Goal: Task Accomplishment & Management: Manage account settings

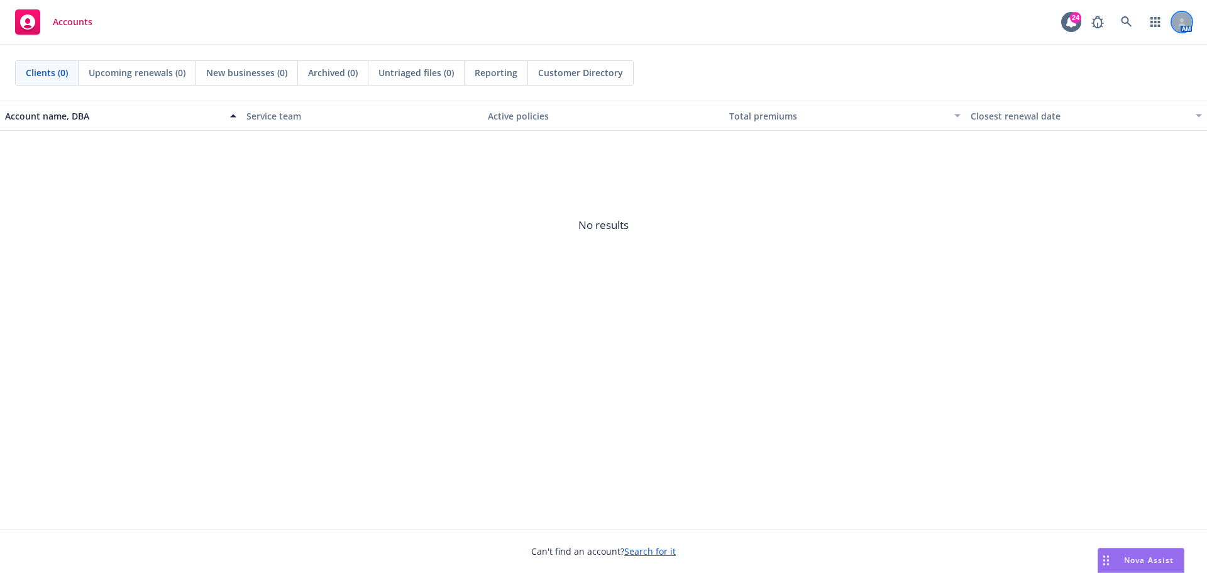
click at [1176, 23] on div at bounding box center [1182, 22] width 20 height 20
click at [1129, 24] on icon at bounding box center [1126, 21] width 11 height 11
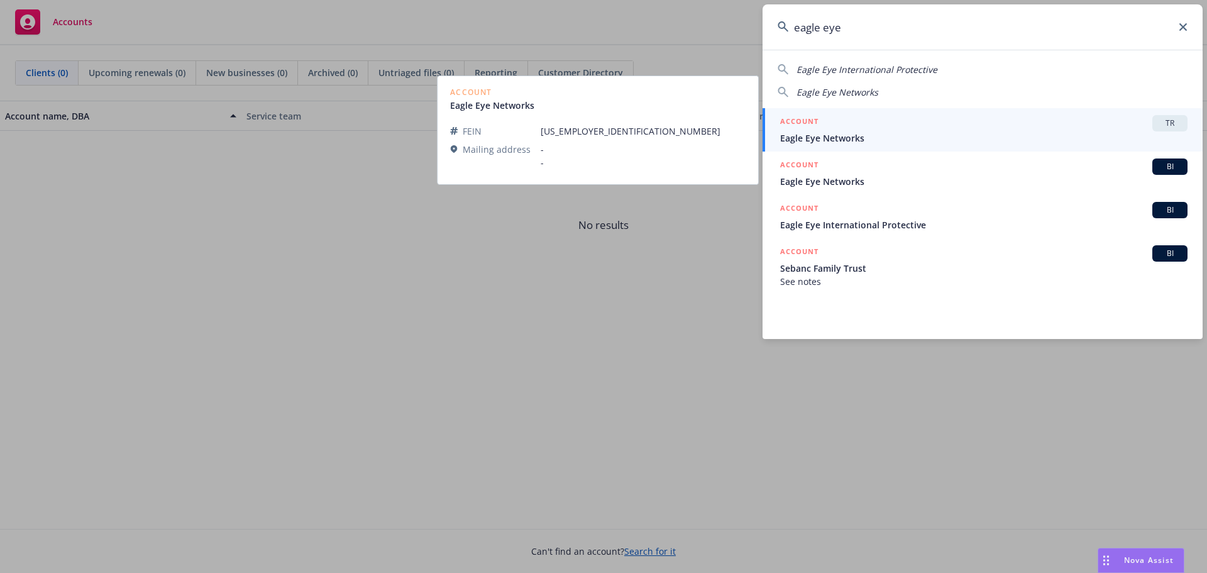
type input "eagle eye"
click at [843, 136] on span "Eagle Eye Networks" at bounding box center [983, 137] width 407 height 13
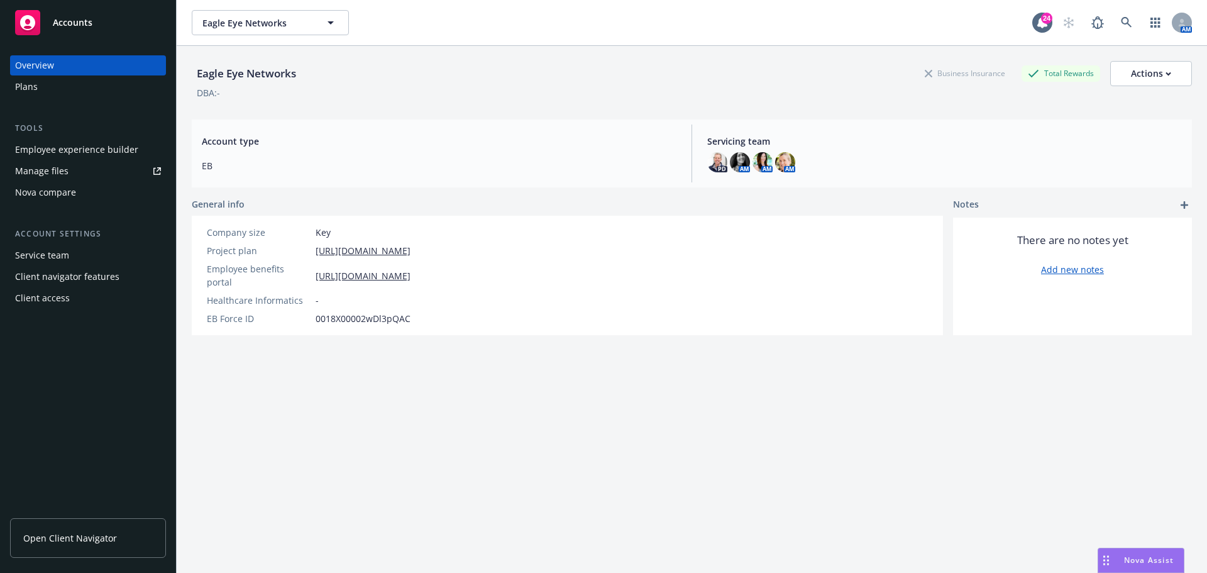
click at [91, 538] on span "Open Client Navigator" at bounding box center [70, 537] width 94 height 13
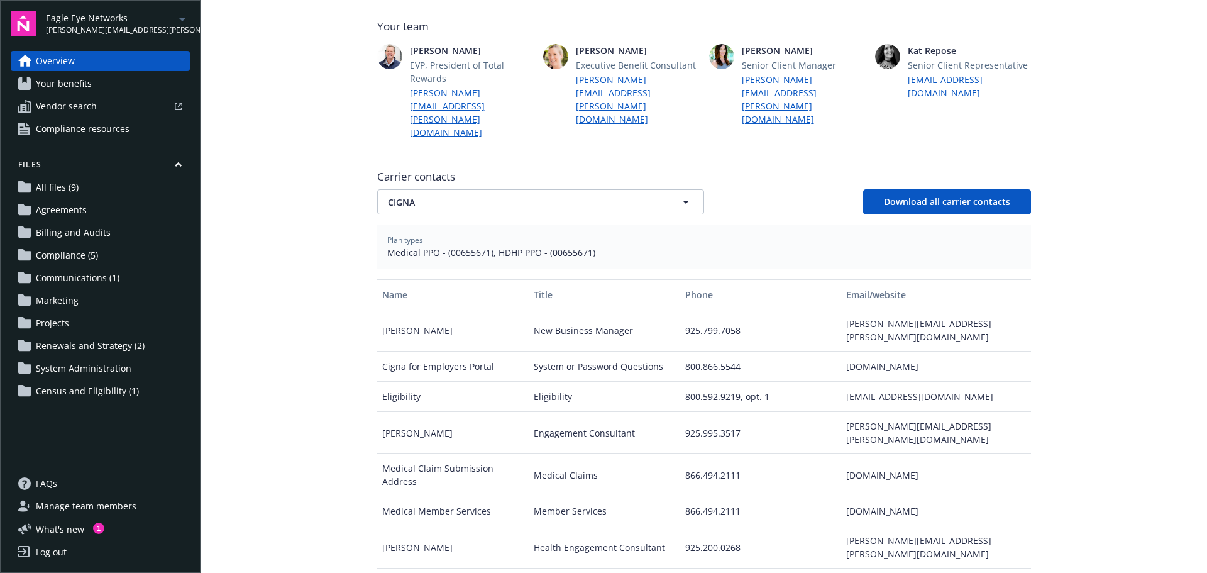
scroll to position [377, 0]
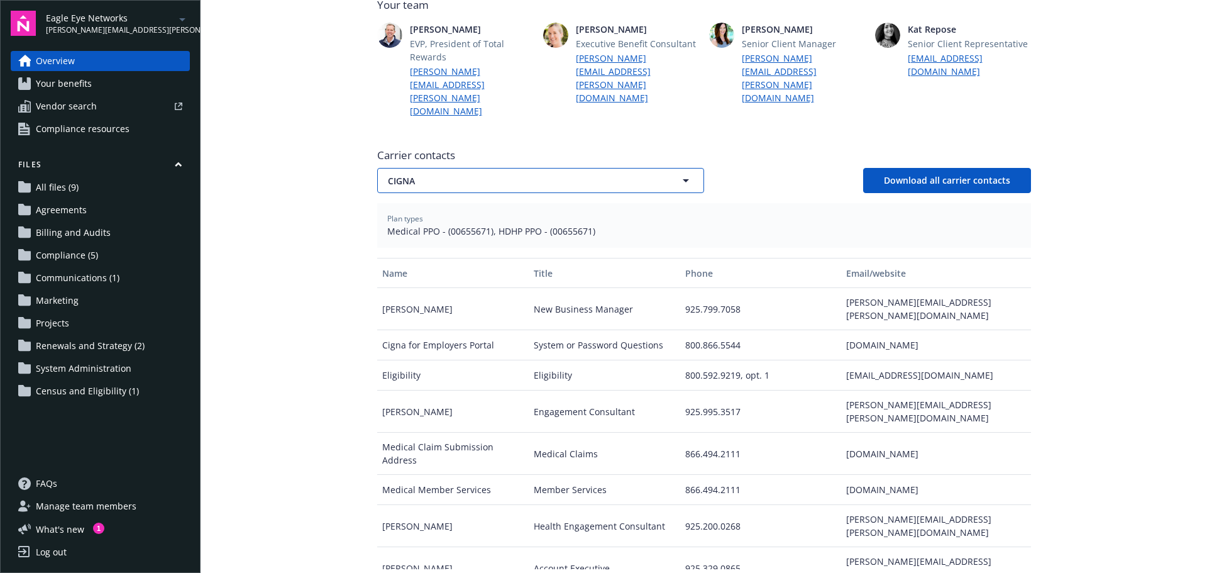
click at [684, 173] on icon "button" at bounding box center [686, 180] width 15 height 15
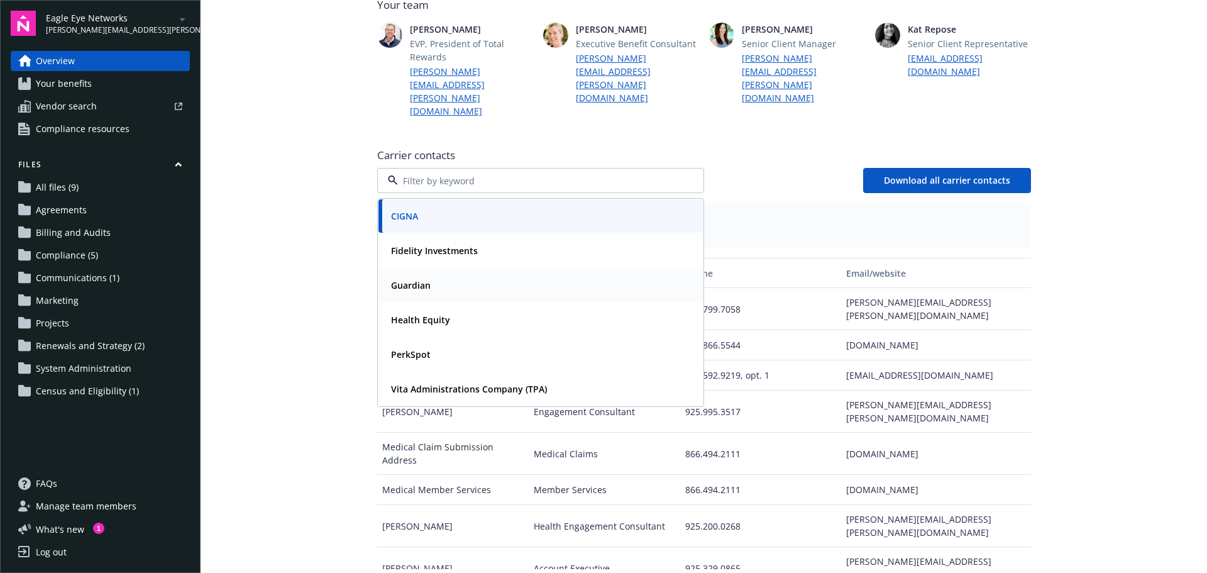
click at [401, 279] on strong "Guardian" at bounding box center [411, 285] width 40 height 12
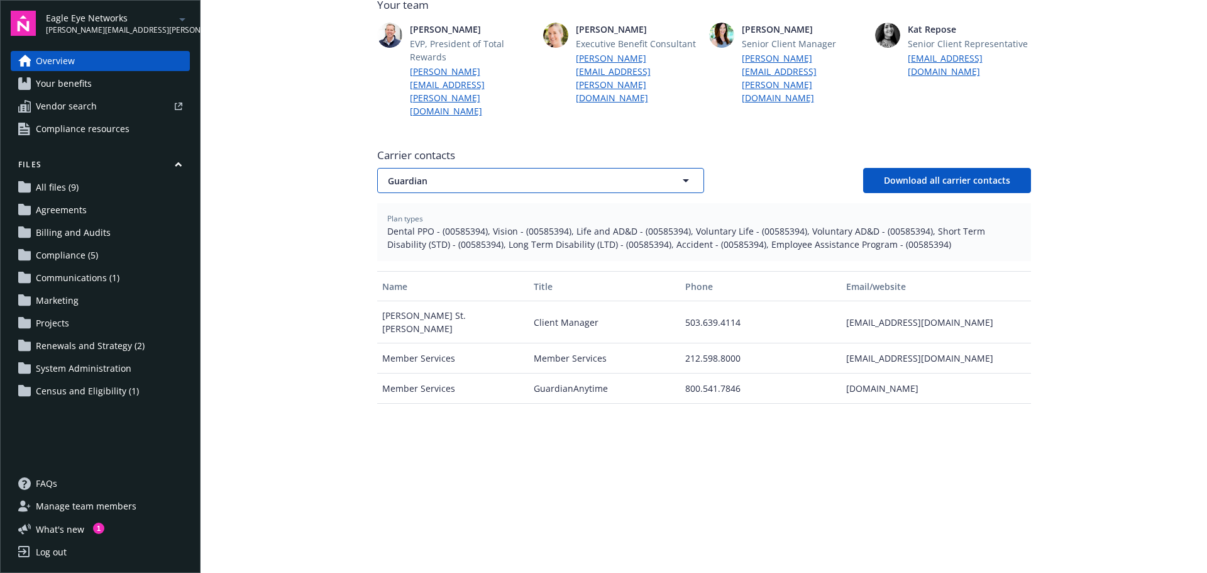
click at [684, 173] on icon "button" at bounding box center [686, 180] width 15 height 15
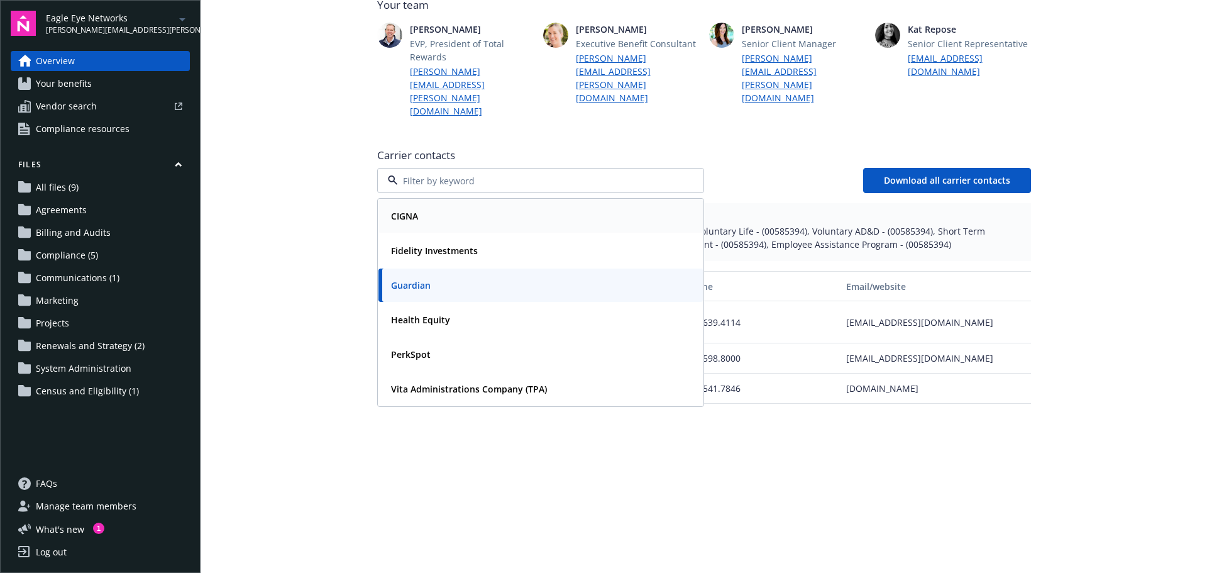
click at [494, 207] on div "CIGNA" at bounding box center [540, 216] width 309 height 18
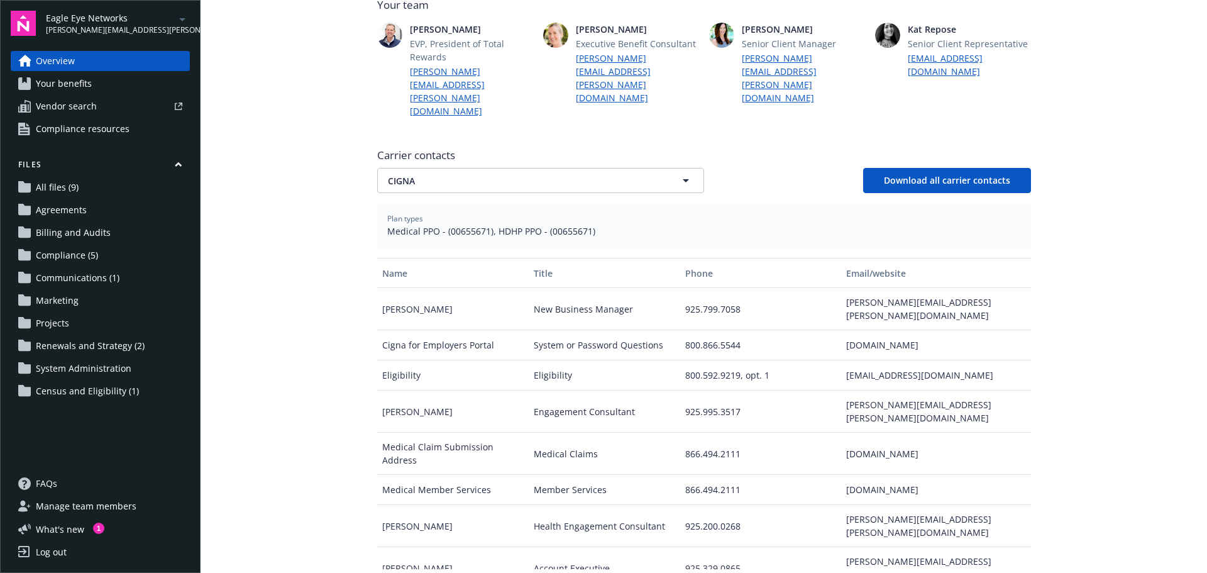
click at [83, 89] on span "Your benefits" at bounding box center [64, 84] width 56 height 20
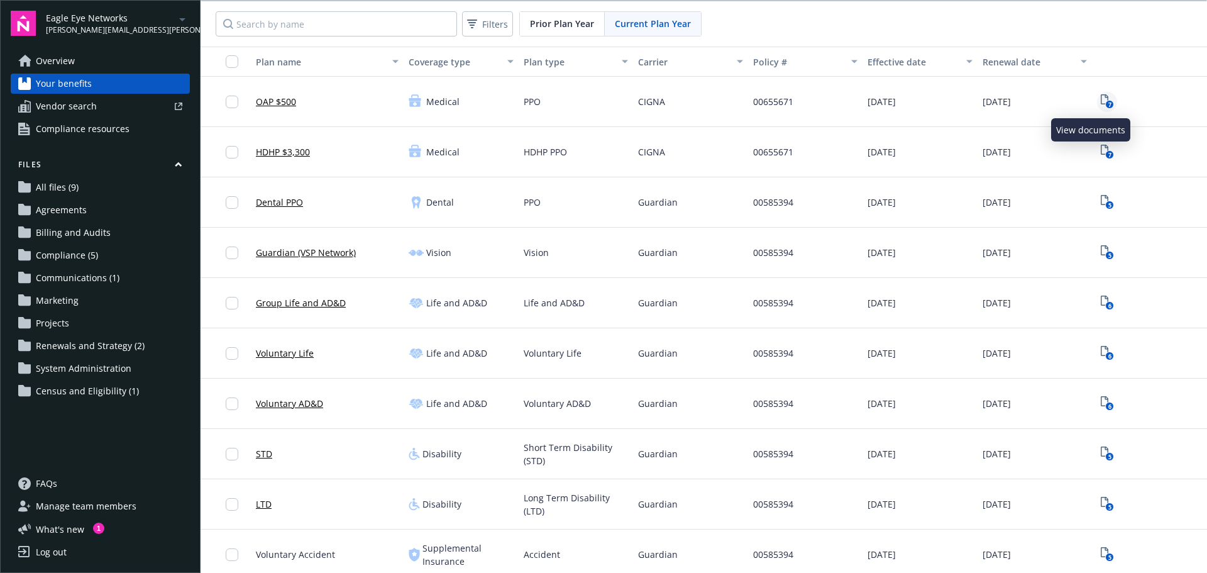
click at [1101, 102] on icon "7" at bounding box center [1107, 101] width 13 height 14
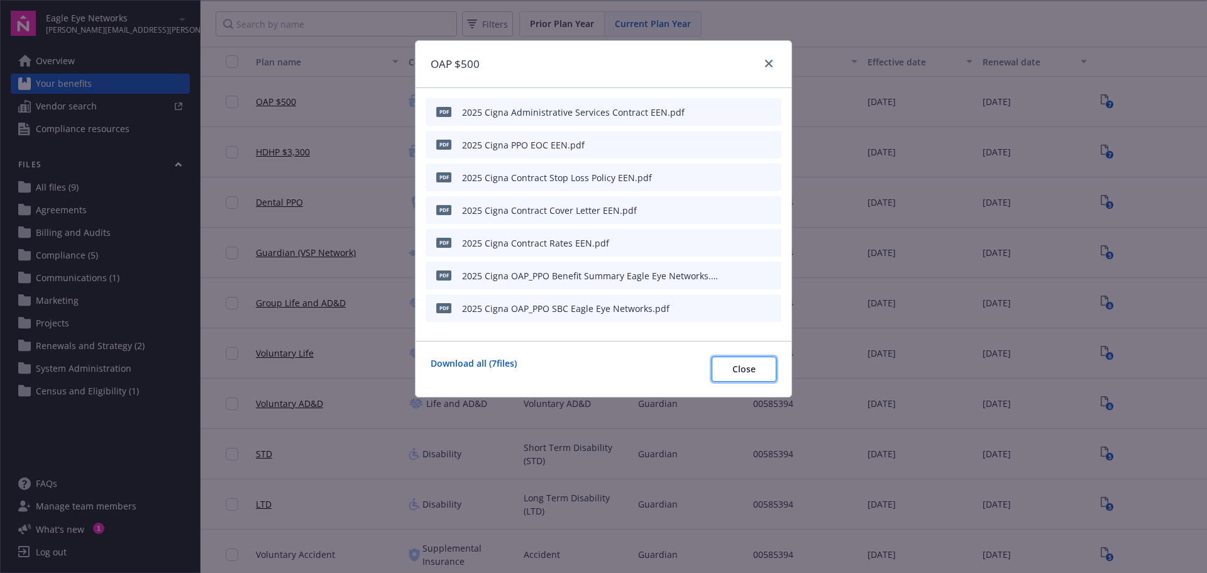
click at [745, 368] on span "Close" at bounding box center [744, 369] width 23 height 12
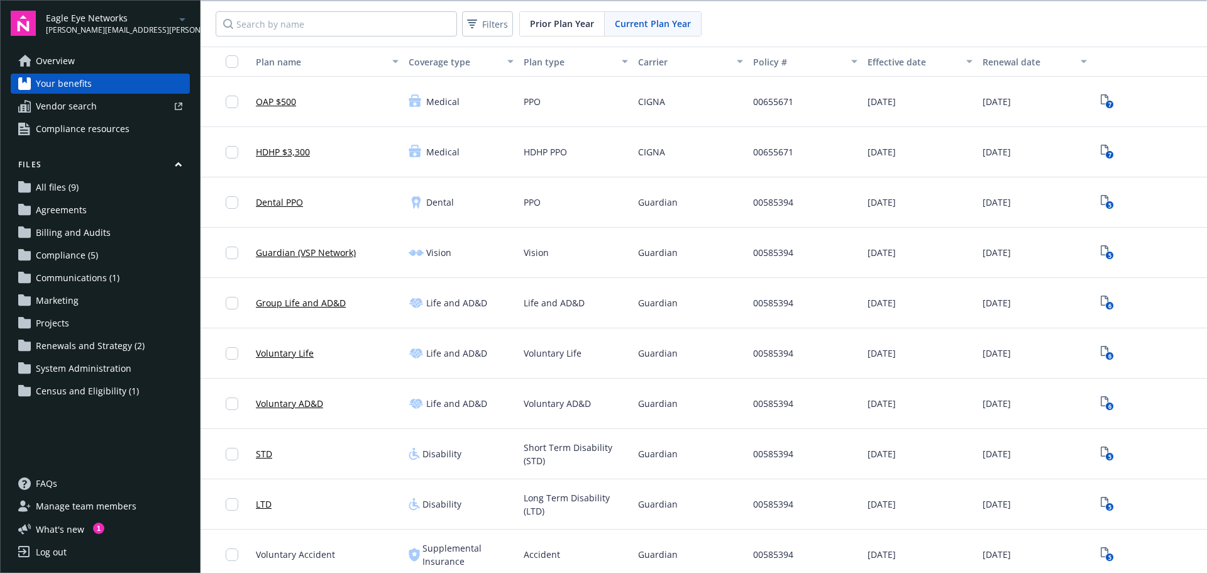
click at [67, 126] on span "Compliance resources" at bounding box center [83, 129] width 94 height 20
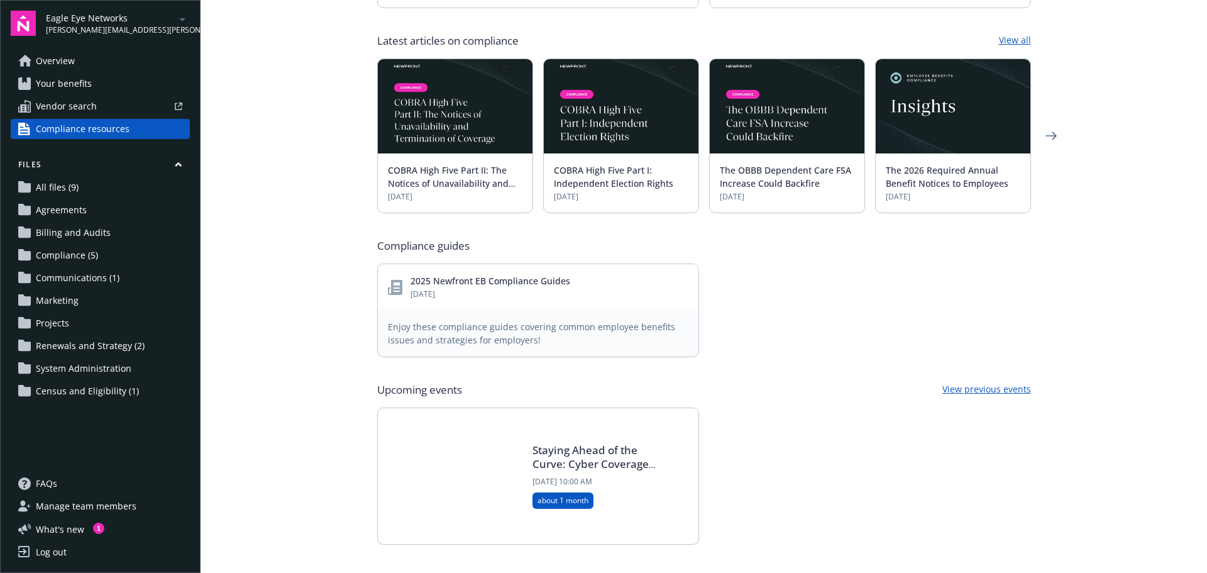
scroll to position [499, 0]
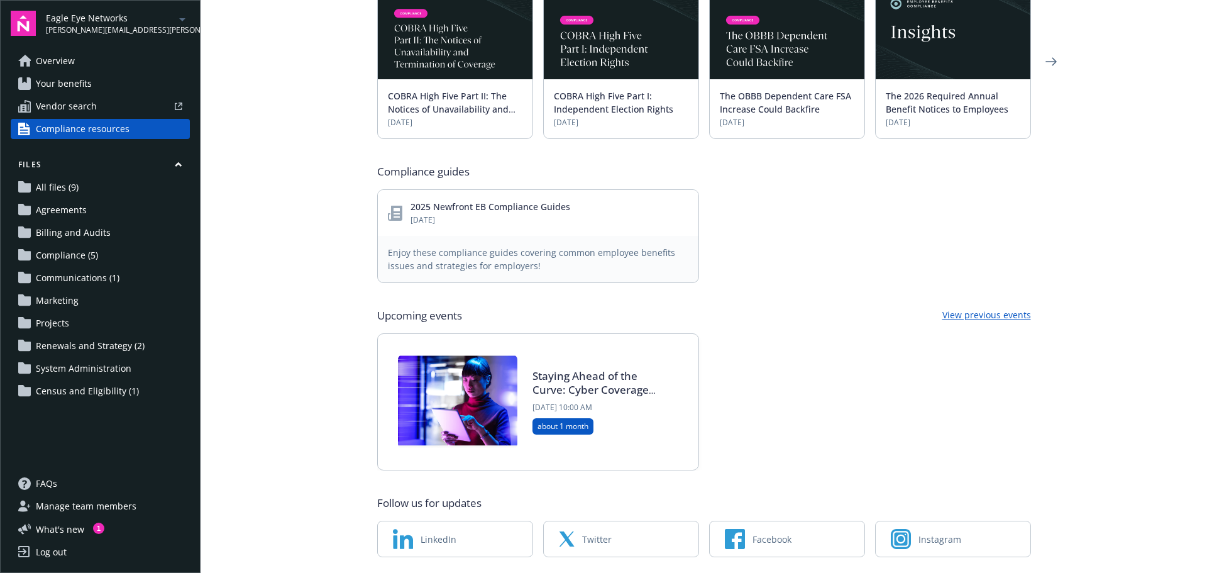
click at [58, 188] on span "All files (9)" at bounding box center [57, 187] width 43 height 20
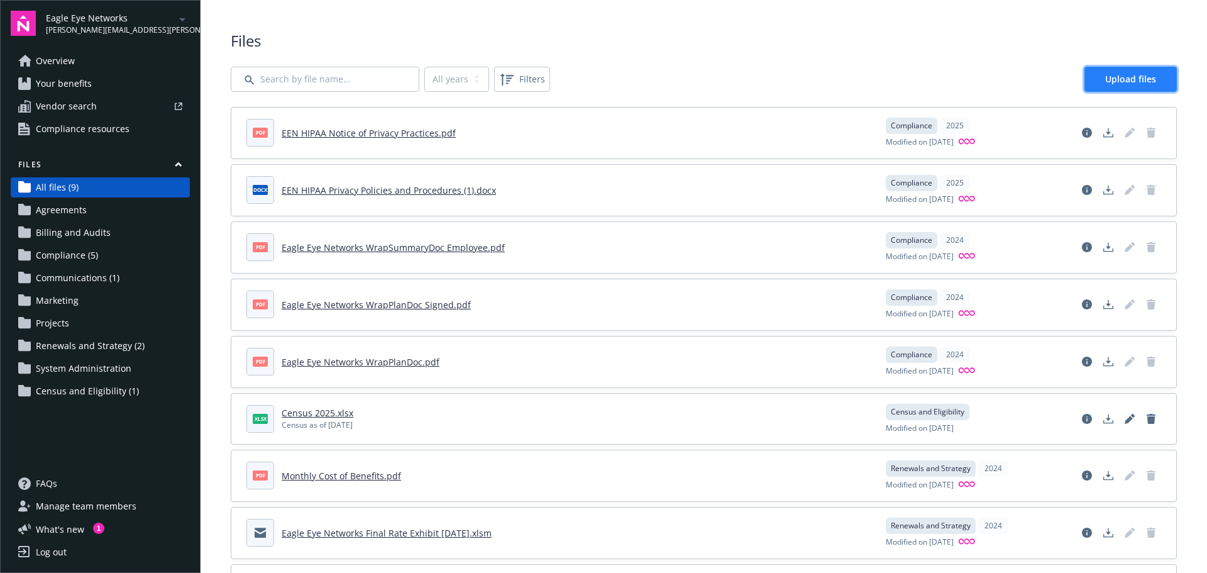
click at [1111, 77] on span "Upload files" at bounding box center [1130, 79] width 51 height 12
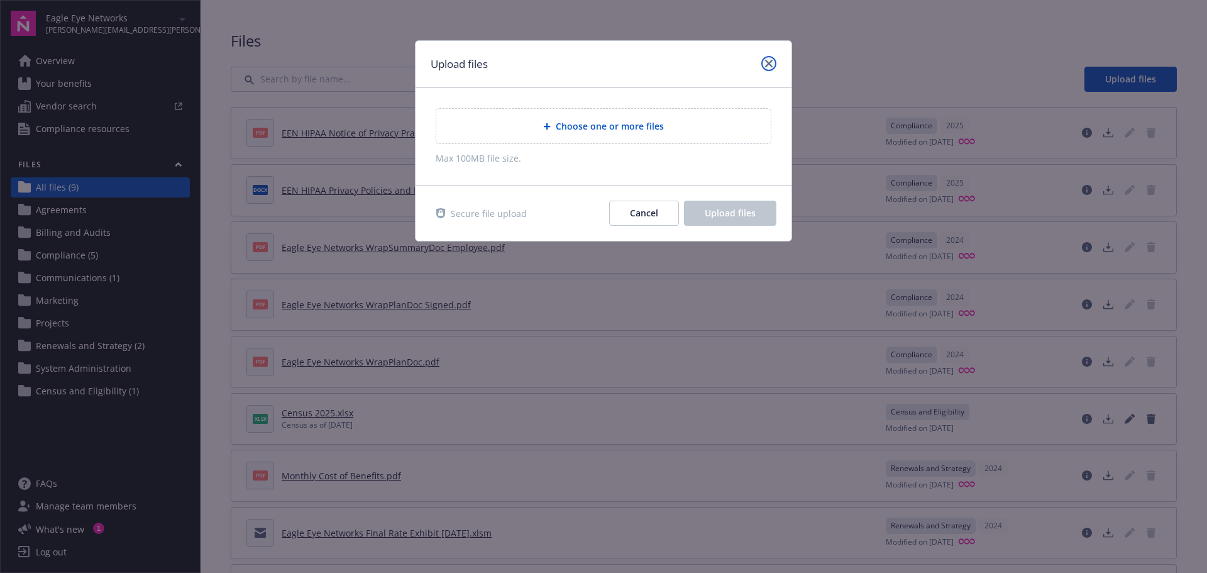
click at [768, 64] on icon "close" at bounding box center [769, 64] width 8 height 8
